Goal: Find specific page/section

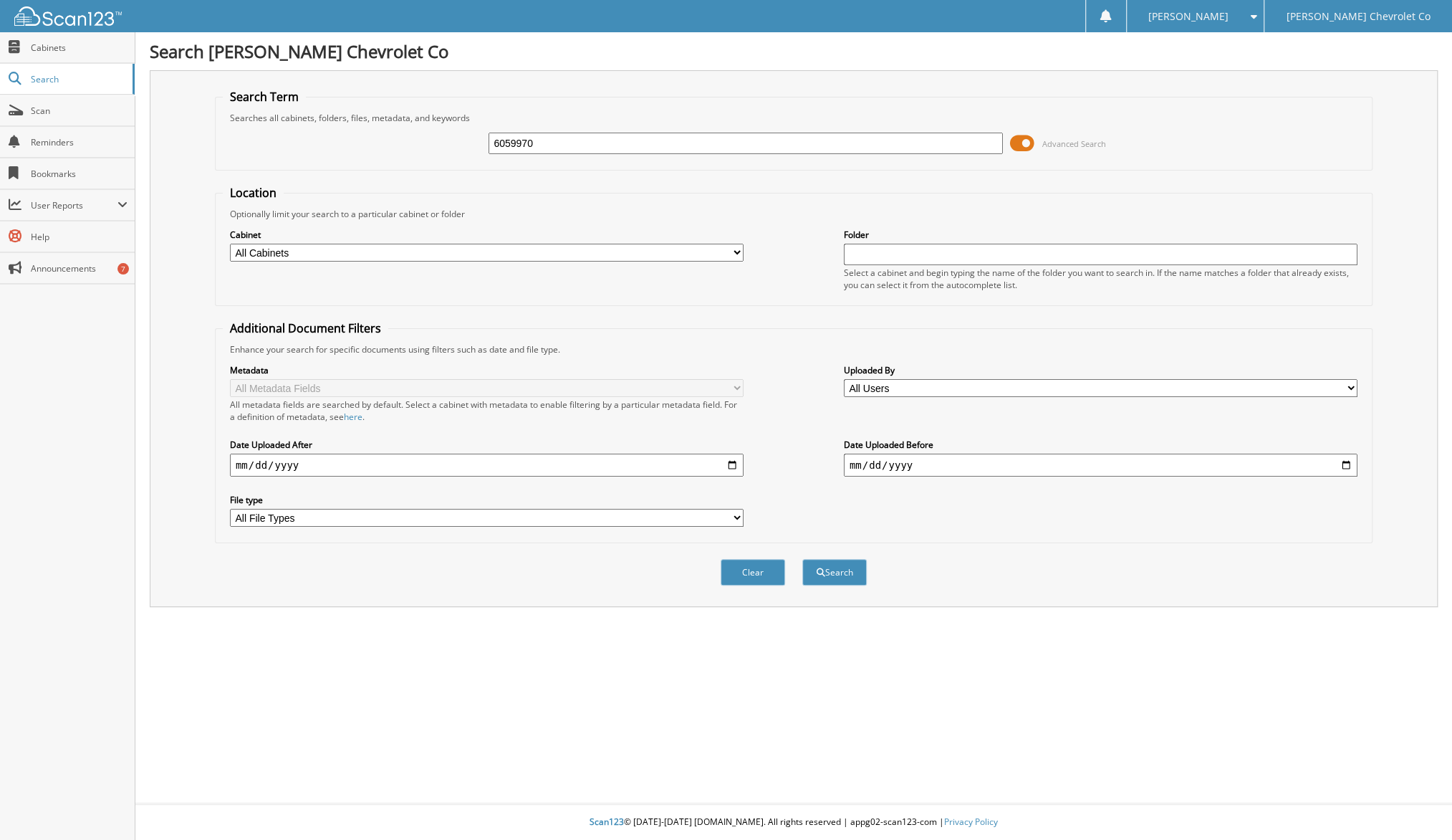
type input "6059970"
click at [802, 559] on button "Search" at bounding box center [834, 572] width 64 height 27
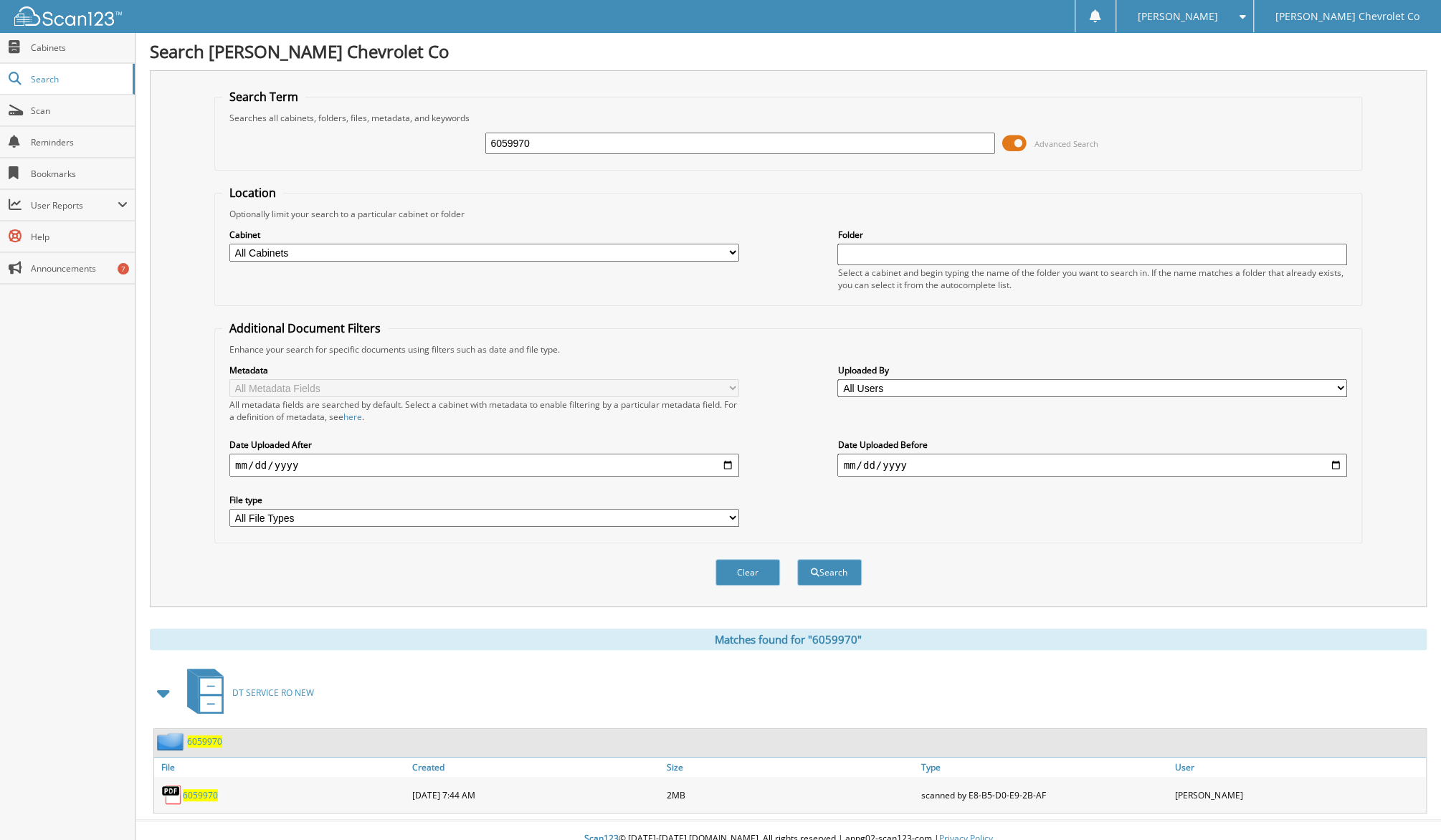
click at [196, 789] on span "6059970" at bounding box center [201, 795] width 35 height 13
